Goal: Information Seeking & Learning: Learn about a topic

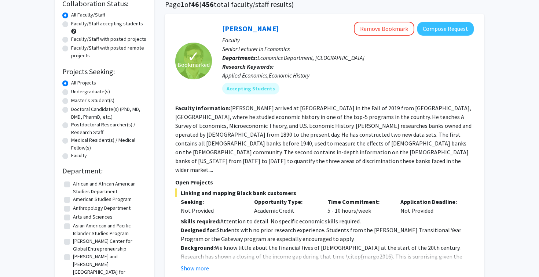
scroll to position [68, 0]
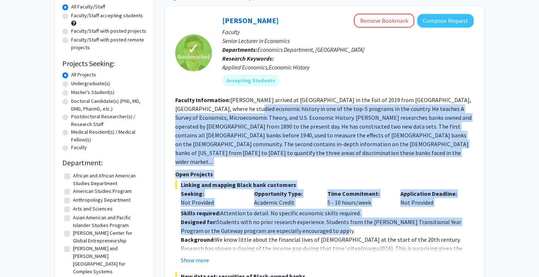
drag, startPoint x: 225, startPoint y: 105, endPoint x: 406, endPoint y: 217, distance: 213.0
click at [399, 217] on p "Designed for: Students with no prior research experience. Students from the [PE…" at bounding box center [327, 226] width 293 height 18
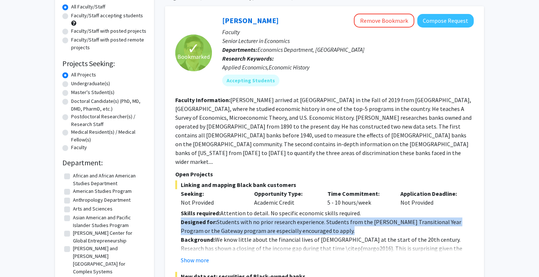
click at [399, 217] on p "Designed for: Students with no prior research experience. Students from the [PE…" at bounding box center [327, 226] width 293 height 18
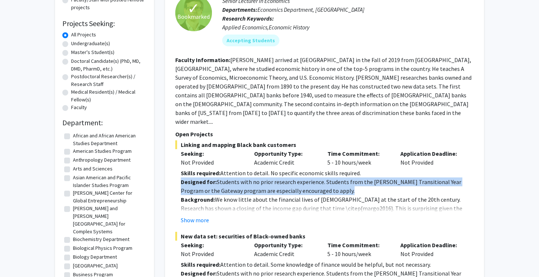
scroll to position [121, 0]
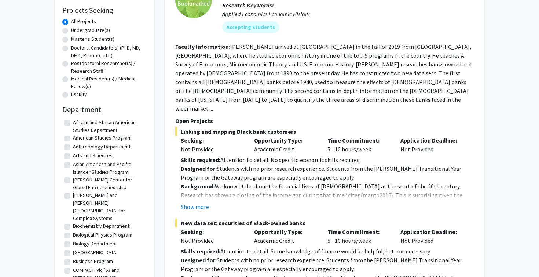
click at [267, 187] on p "Background: We know little about the financial lives of [DEMOGRAPHIC_DATA] at t…" at bounding box center [327, 204] width 293 height 44
click at [187, 193] on fg-read-more "Skills required: Attention to detail. No specific economic skills required. Des…" at bounding box center [324, 183] width 299 height 56
click at [198, 202] on button "Show more" at bounding box center [195, 206] width 28 height 9
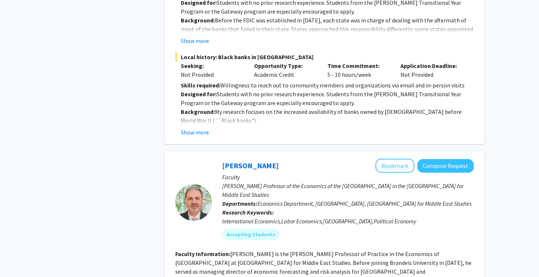
scroll to position [943, 0]
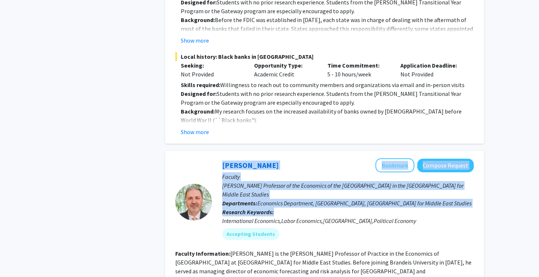
drag, startPoint x: 199, startPoint y: 188, endPoint x: 370, endPoint y: 198, distance: 171.6
click at [372, 198] on section "[PERSON_NAME] Bookmark Compose Request Faculty [PERSON_NAME] Professor of the E…" at bounding box center [324, 201] width 299 height 87
click at [320, 207] on p "Research Keywords: International Economics,Labor Economics,[GEOGRAPHIC_DATA],Po…" at bounding box center [348, 216] width 252 height 18
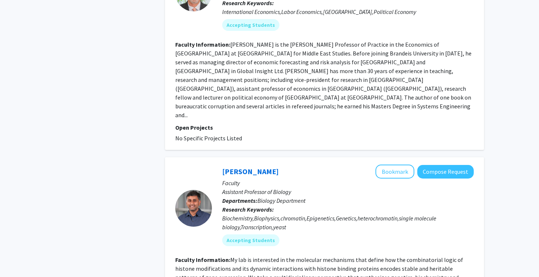
scroll to position [1228, 0]
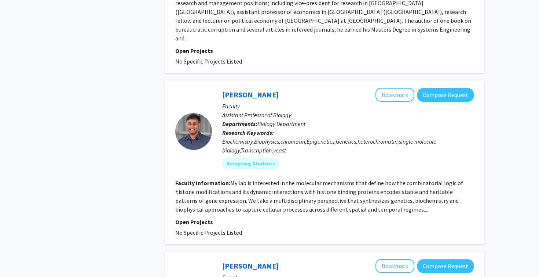
click at [272, 137] on div "Biochemistry,Biophysics,chromatin,Epigenetics,Genetics,heterochromatin,single m…" at bounding box center [348, 146] width 252 height 18
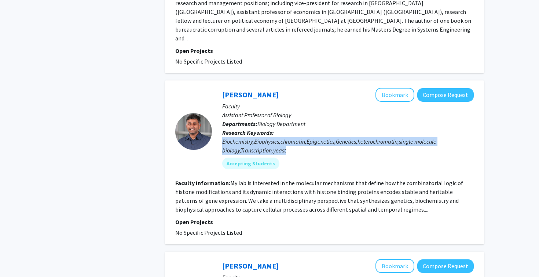
click at [272, 137] on div "Biochemistry,Biophysics,chromatin,Epigenetics,Genetics,heterochromatin,single m…" at bounding box center [348, 146] width 252 height 18
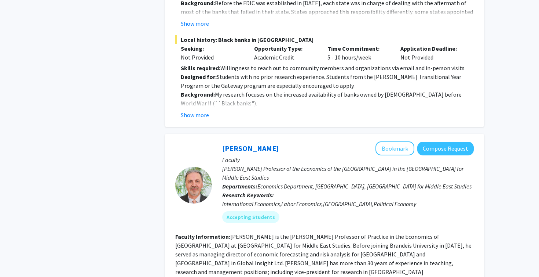
scroll to position [965, 0]
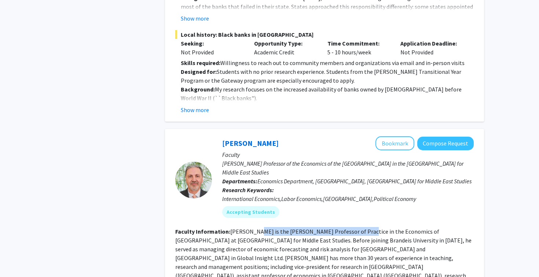
drag, startPoint x: 257, startPoint y: 214, endPoint x: 345, endPoint y: 219, distance: 88.9
click at [353, 227] on section "Faculty Information: [PERSON_NAME] is the [PERSON_NAME] Professor of Practice i…" at bounding box center [324, 266] width 299 height 79
click at [345, 227] on fg-read-more "[PERSON_NAME] is the [PERSON_NAME] Professor of Practice in the Economics of [G…" at bounding box center [323, 266] width 296 height 78
click at [226, 138] on link "[PERSON_NAME]" at bounding box center [250, 142] width 56 height 9
